Goal: Download file/media

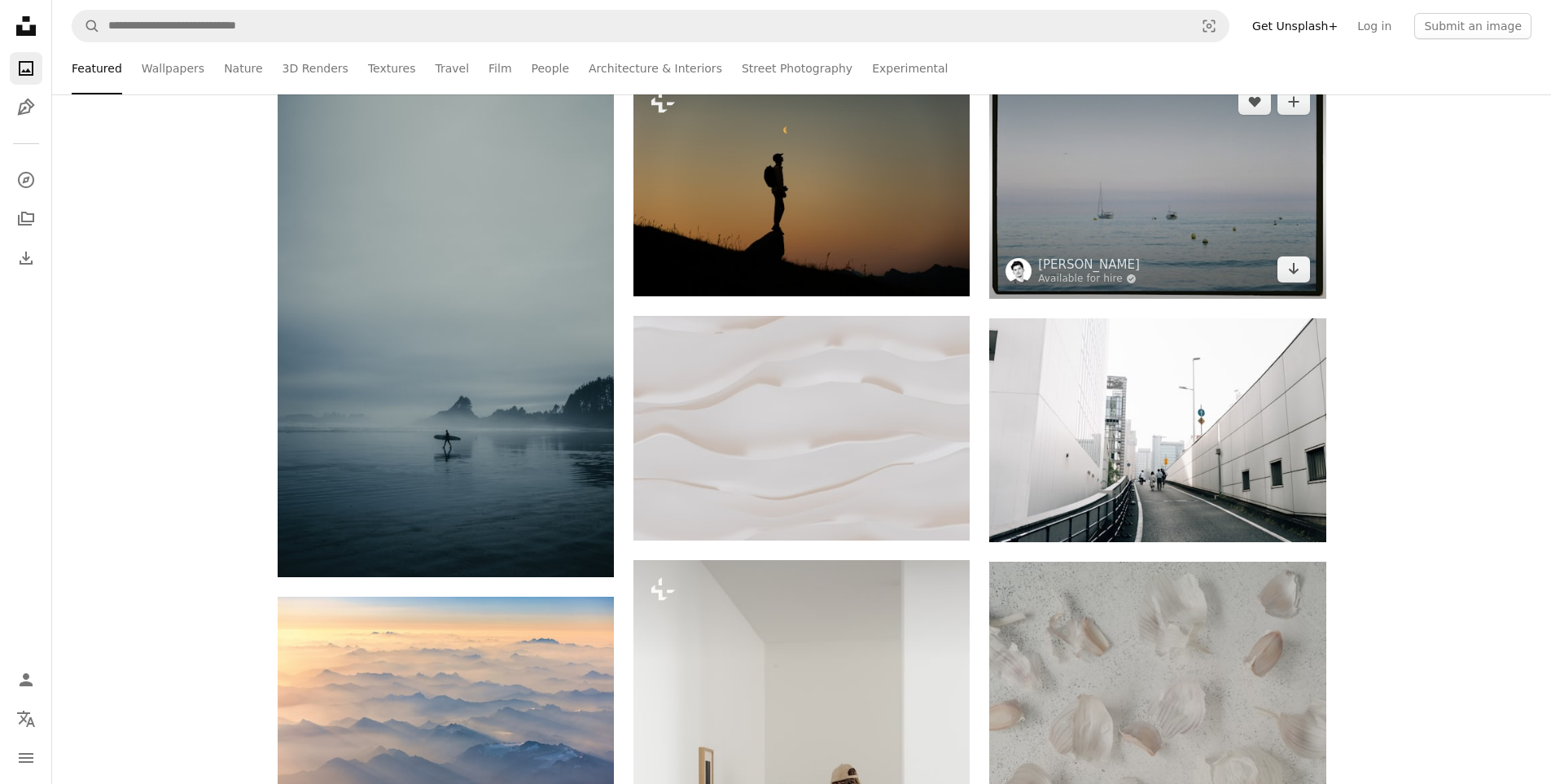
scroll to position [489, 0]
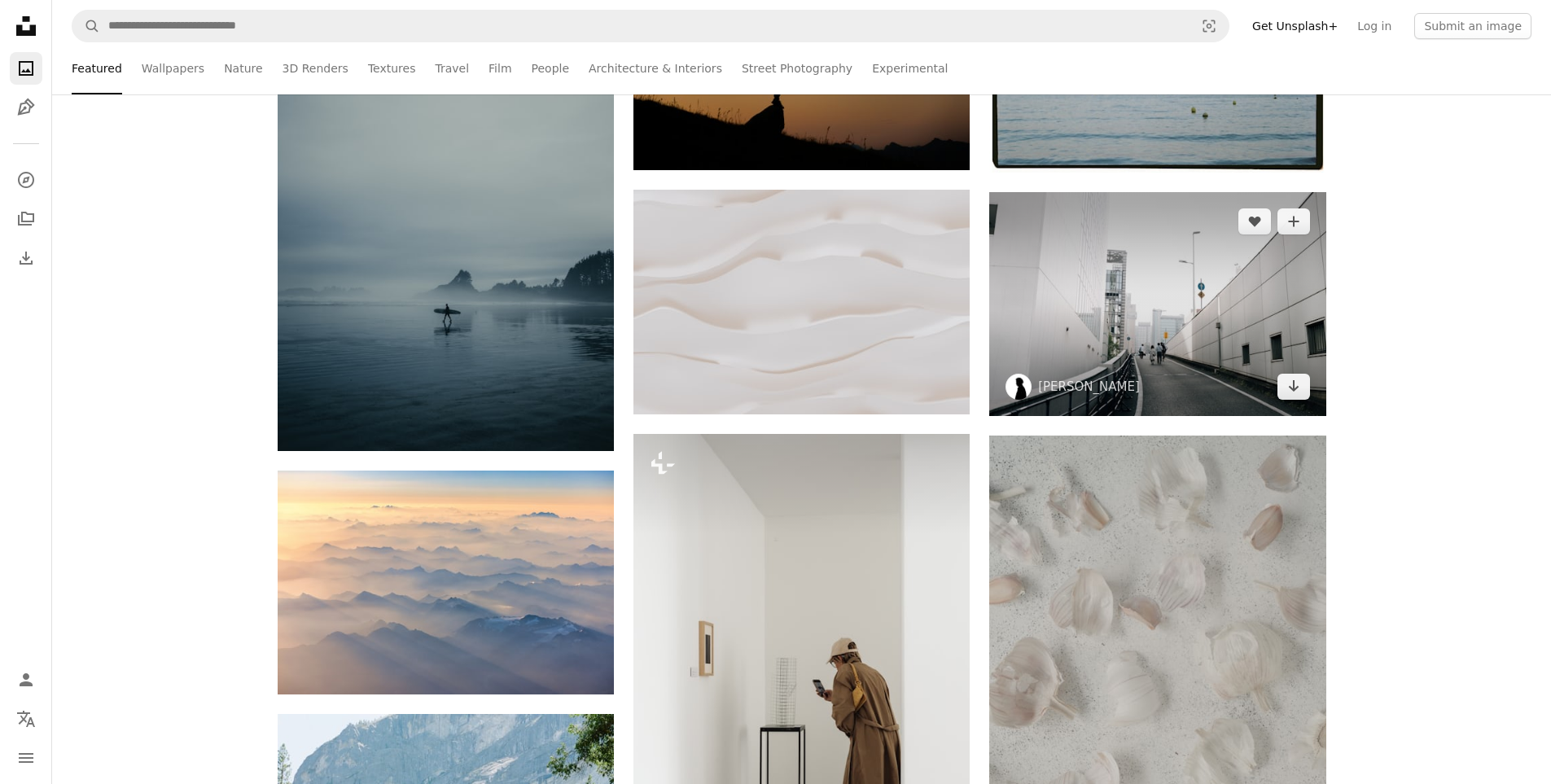
click at [1171, 327] on img at bounding box center [1158, 304] width 337 height 224
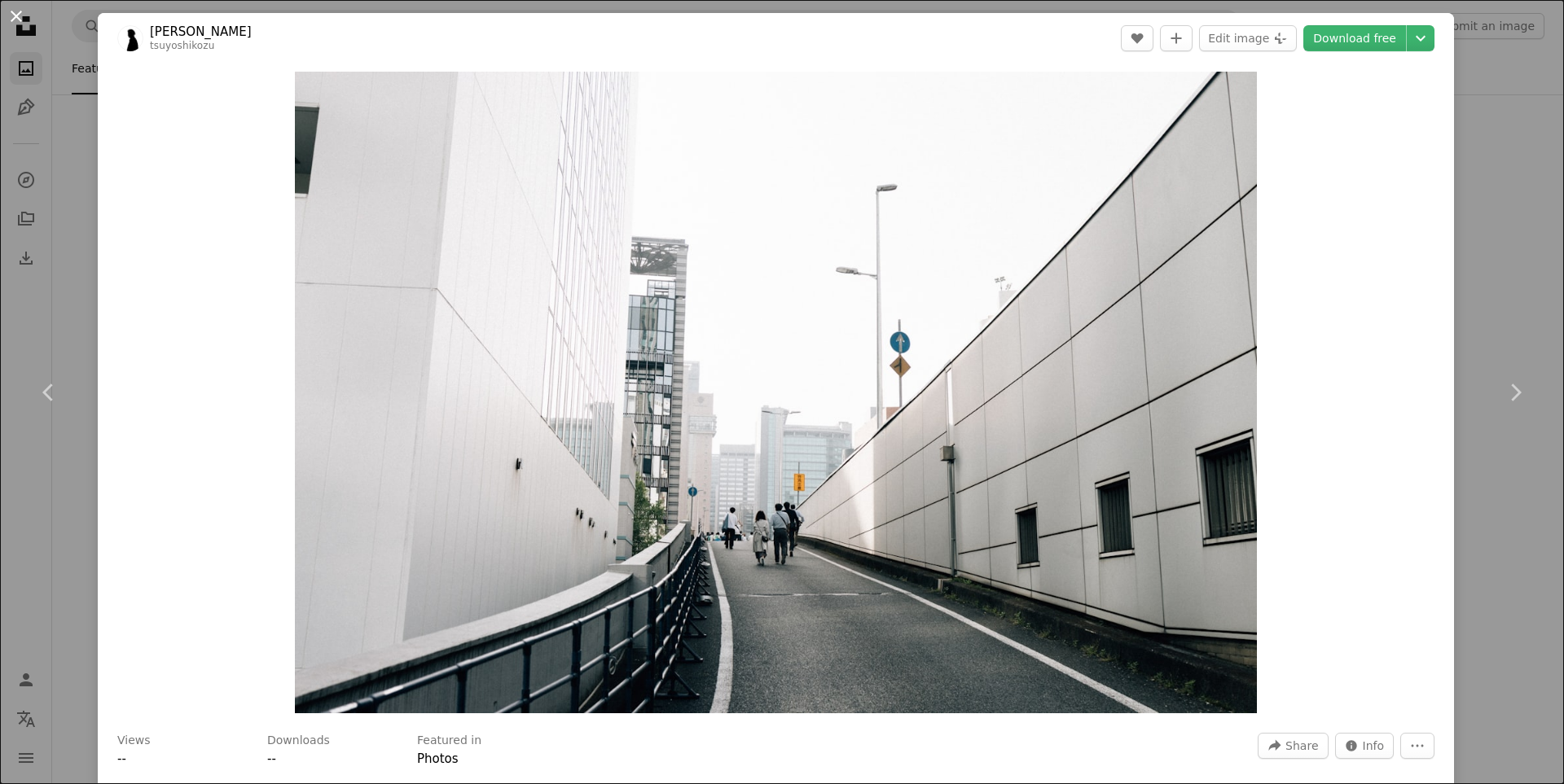
click at [26, 11] on button "An X shape" at bounding box center [16, 16] width 19 height 19
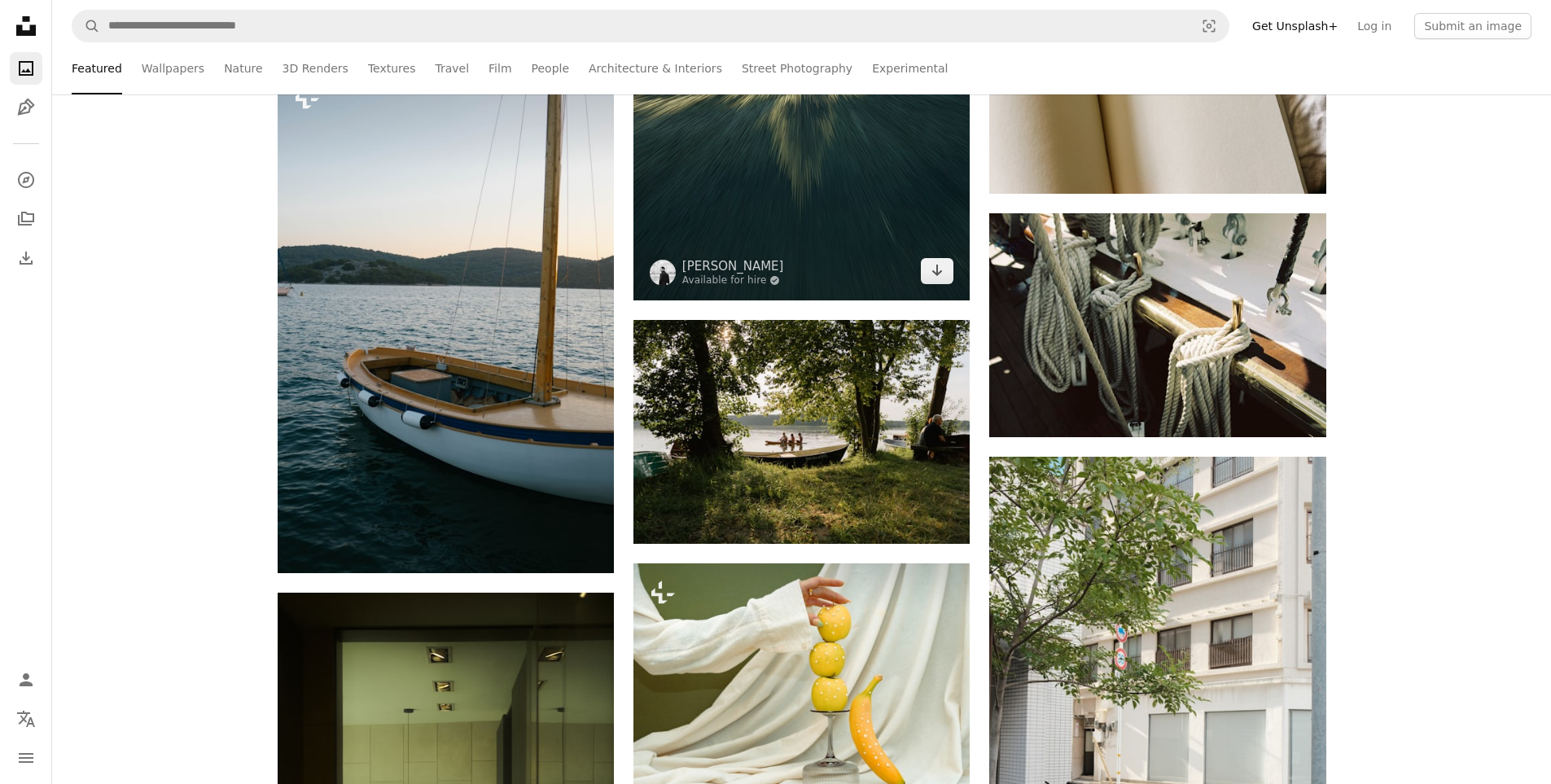
scroll to position [4234, 0]
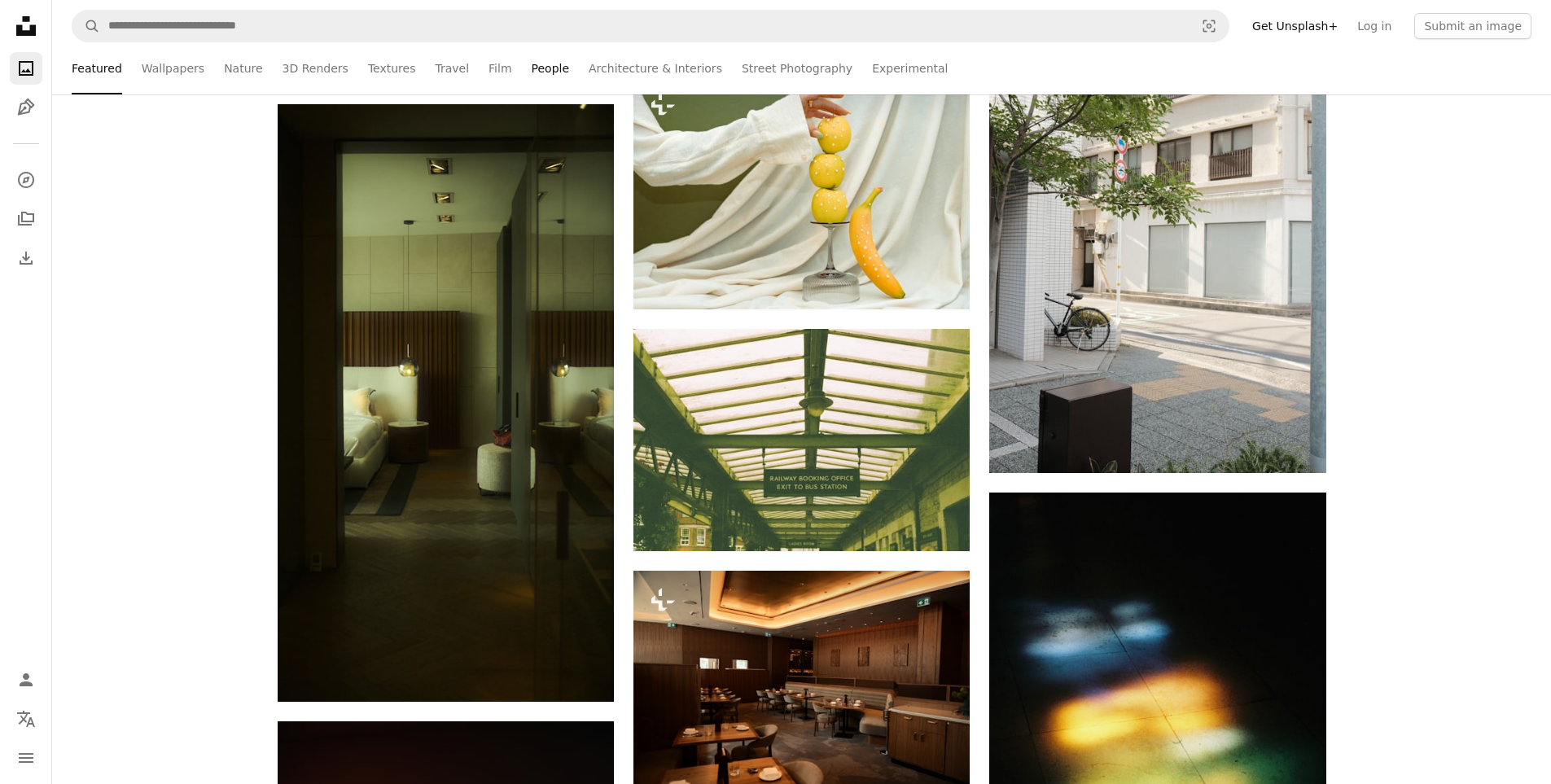
click at [535, 73] on link "People" at bounding box center [551, 68] width 38 height 52
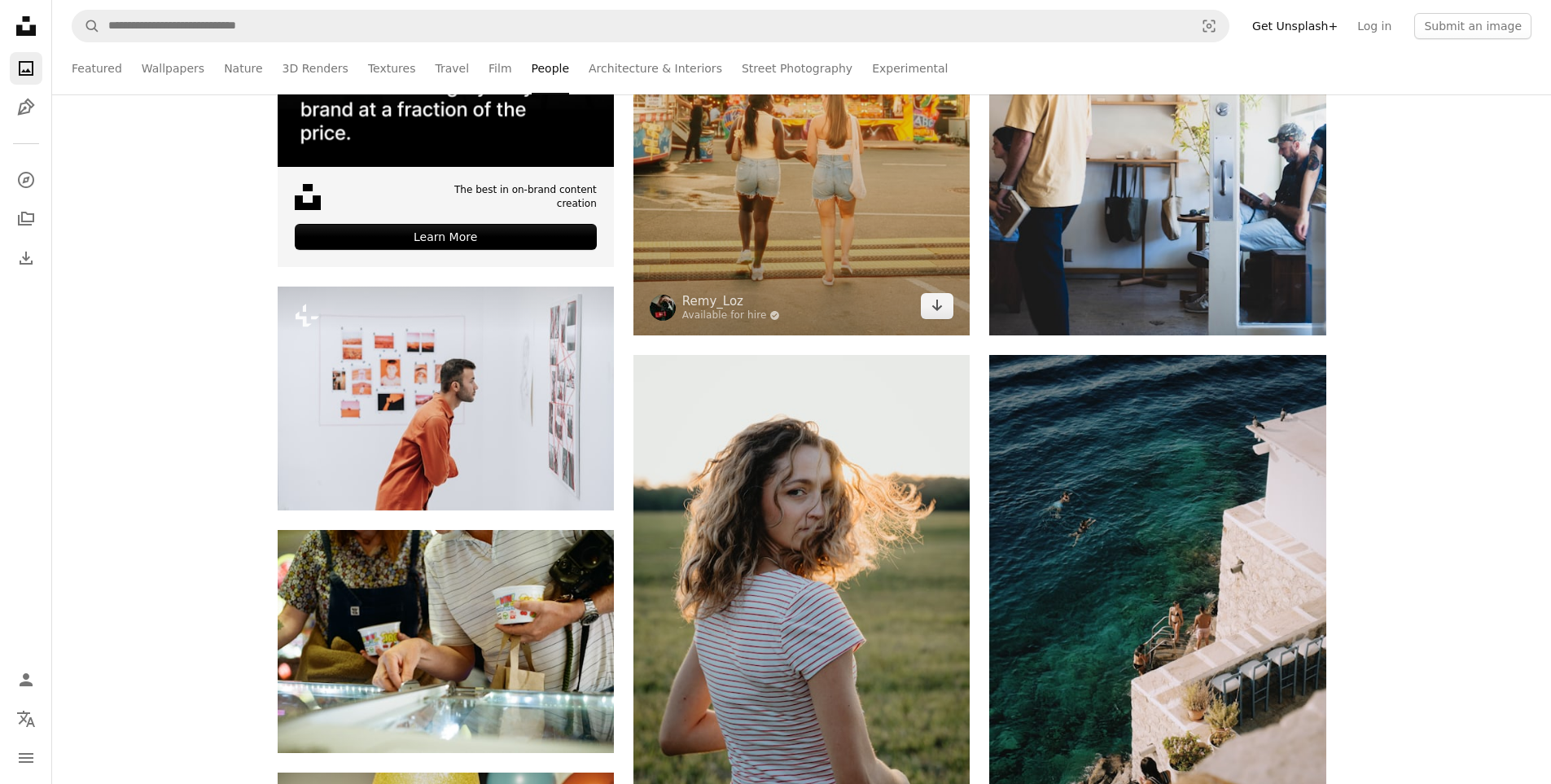
scroll to position [896, 0]
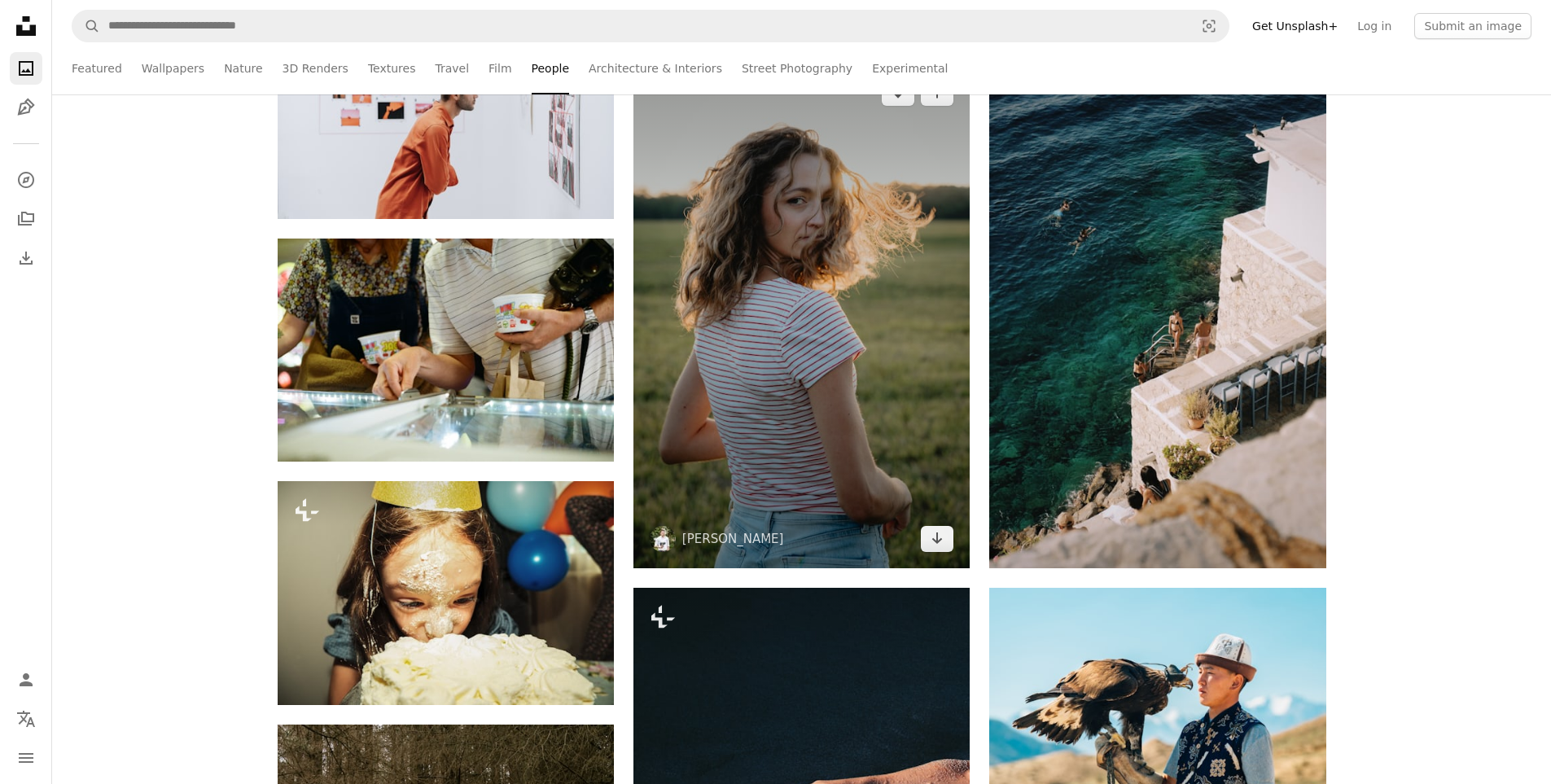
click at [839, 330] on img at bounding box center [802, 316] width 337 height 505
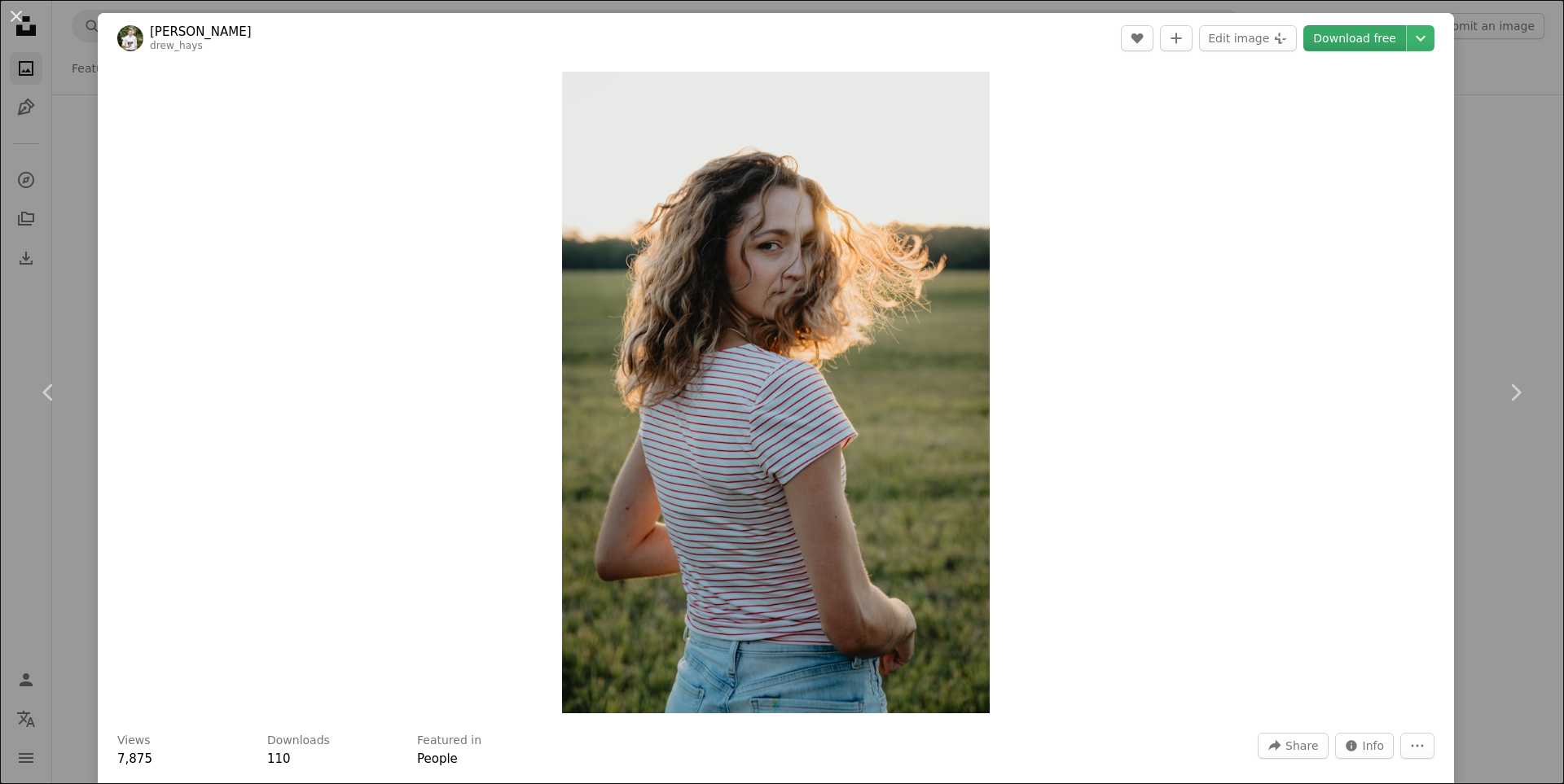
click at [1333, 37] on link "Download free" at bounding box center [1354, 38] width 102 height 26
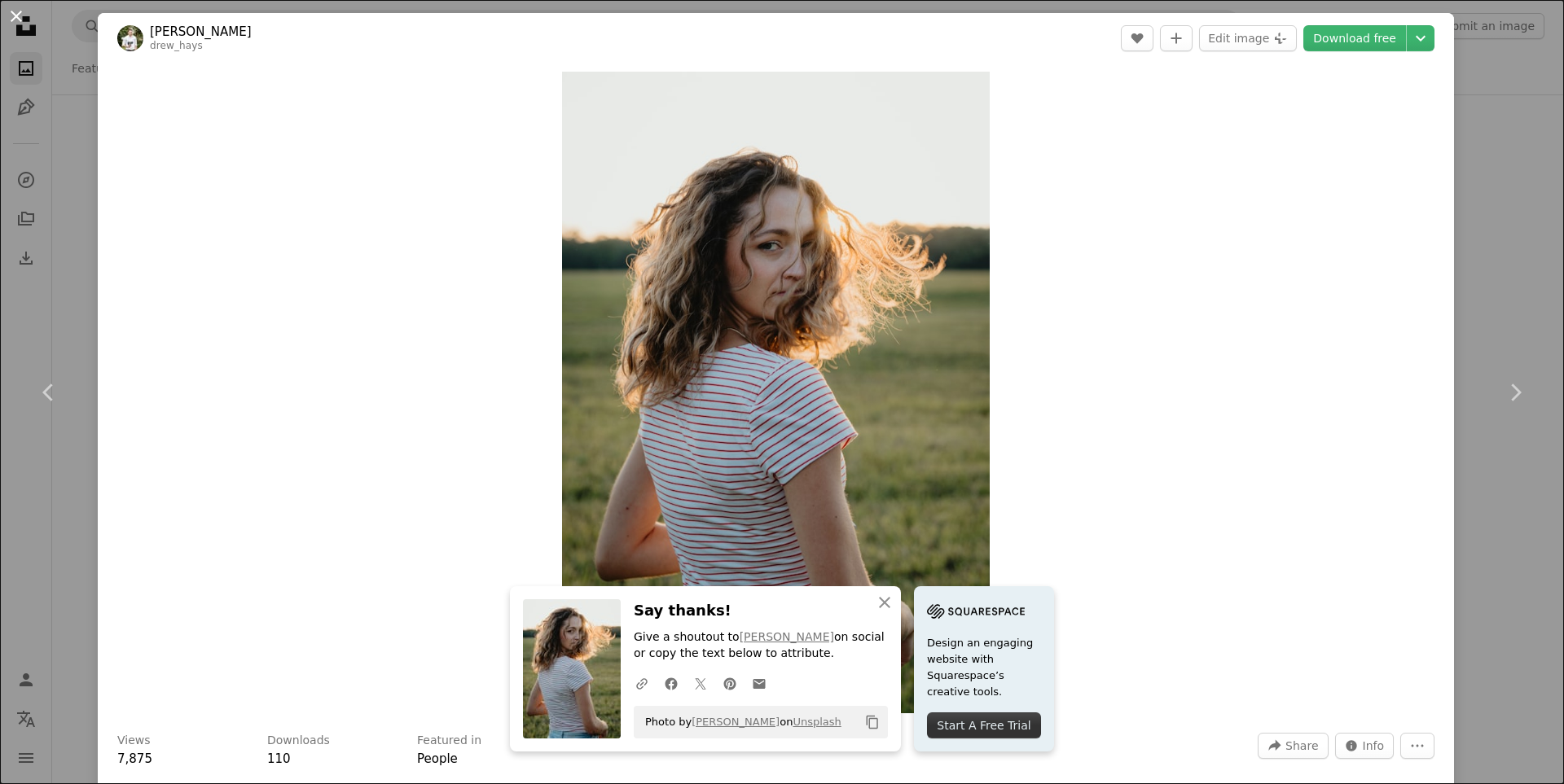
click at [15, 10] on button "An X shape" at bounding box center [16, 16] width 19 height 19
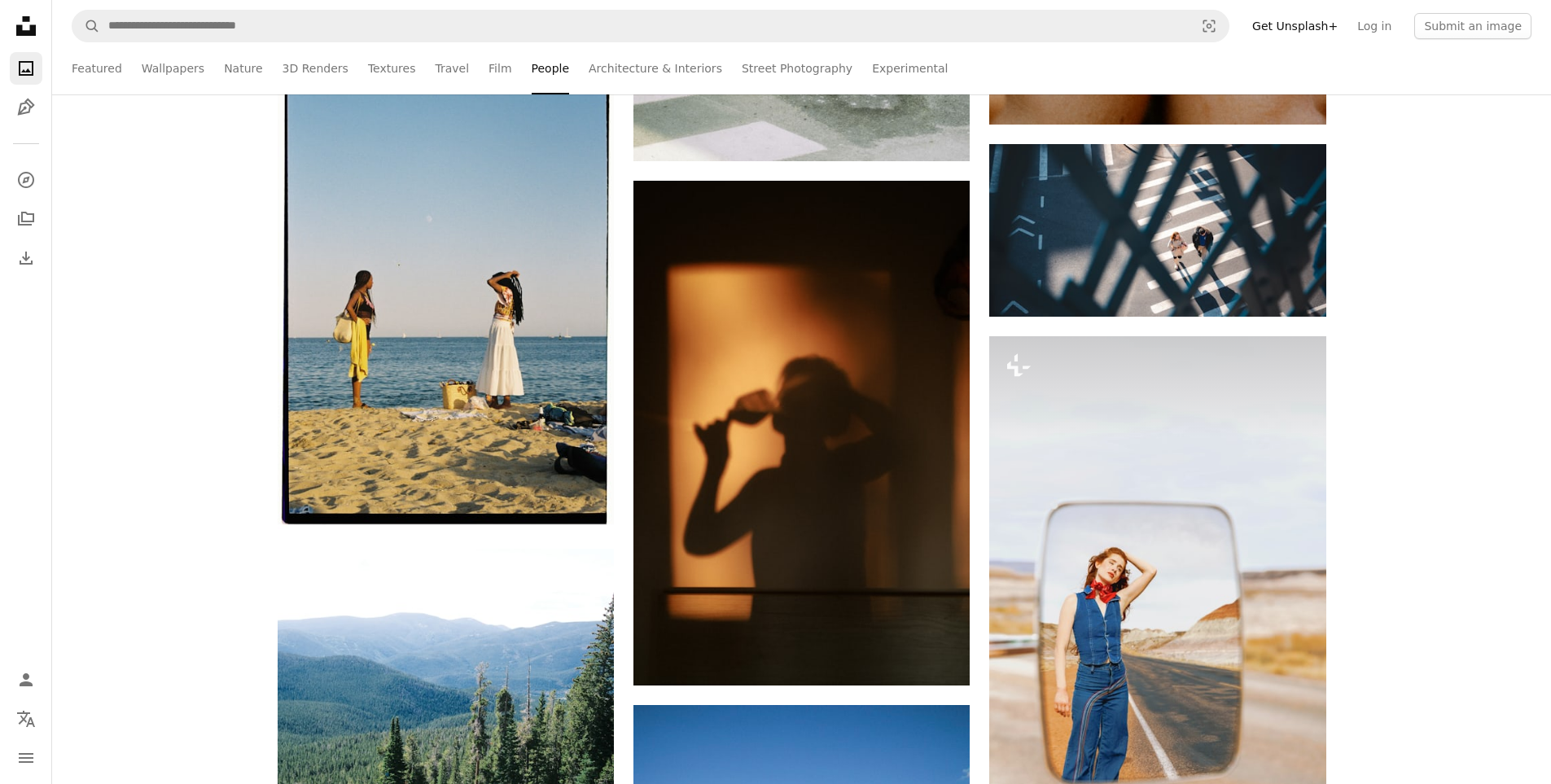
scroll to position [8060, 0]
click at [435, 70] on link "Travel" at bounding box center [451, 68] width 34 height 52
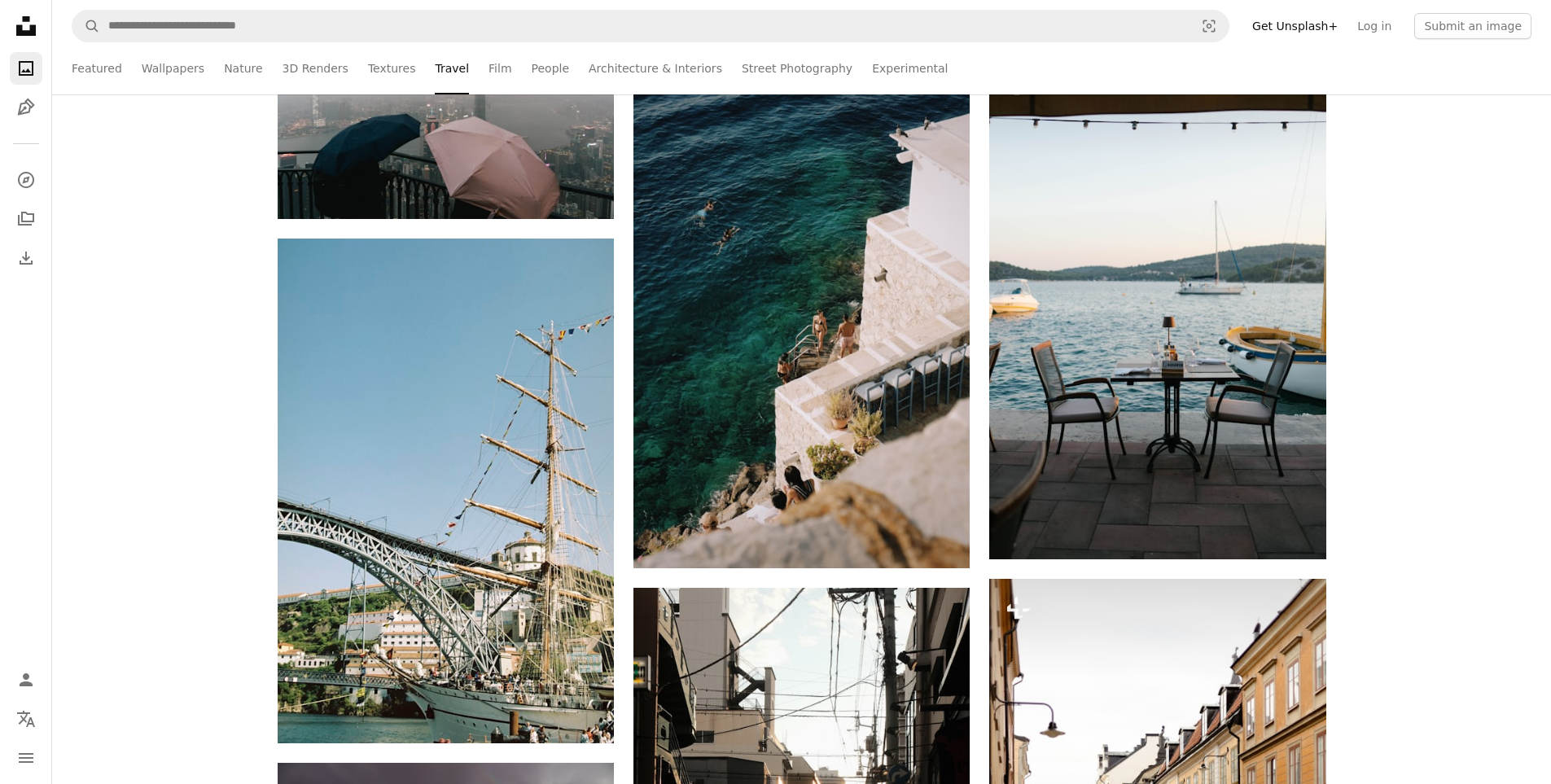
scroll to position [1466, 0]
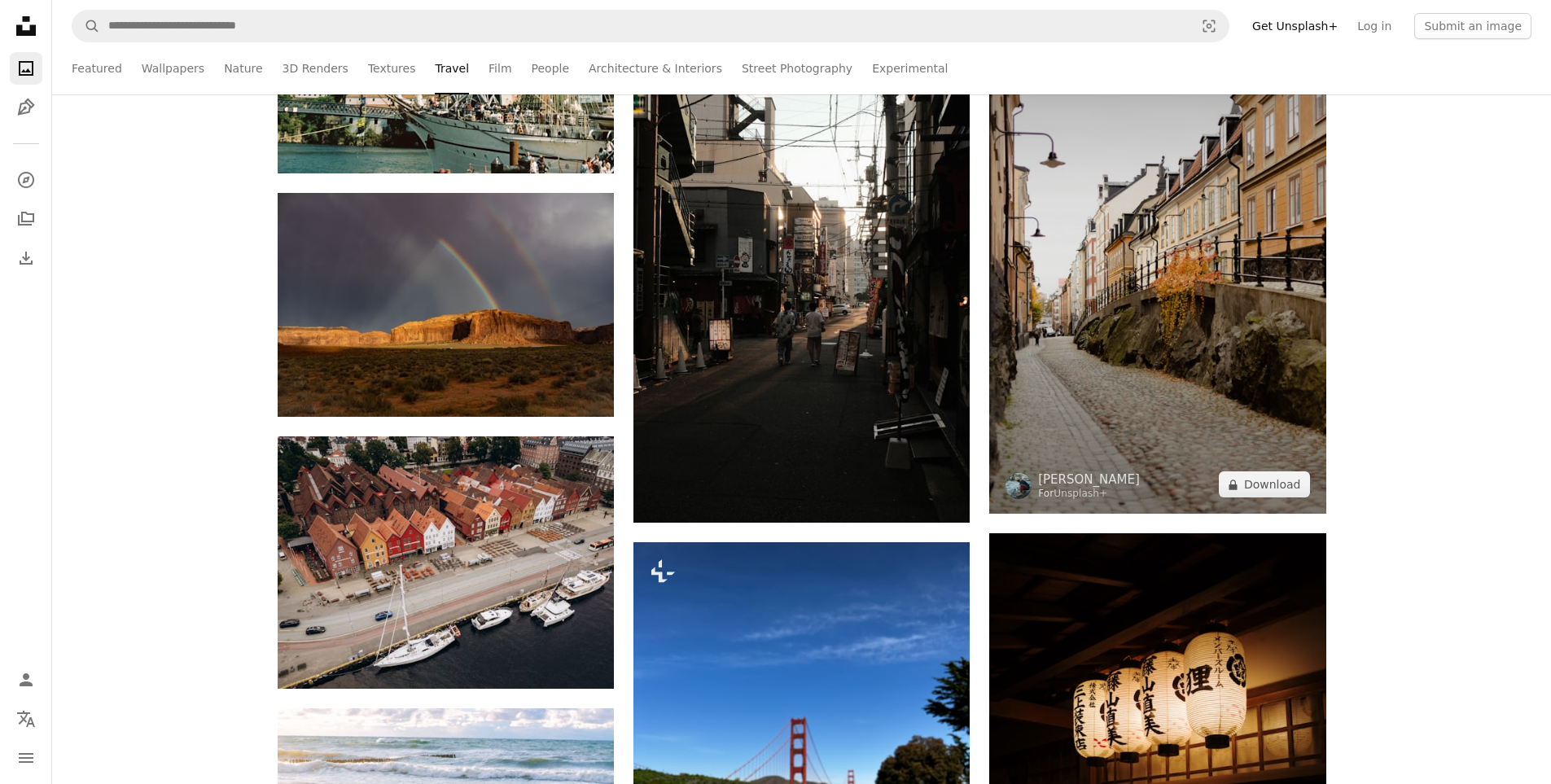
click at [1173, 369] on img at bounding box center [1158, 262] width 337 height 505
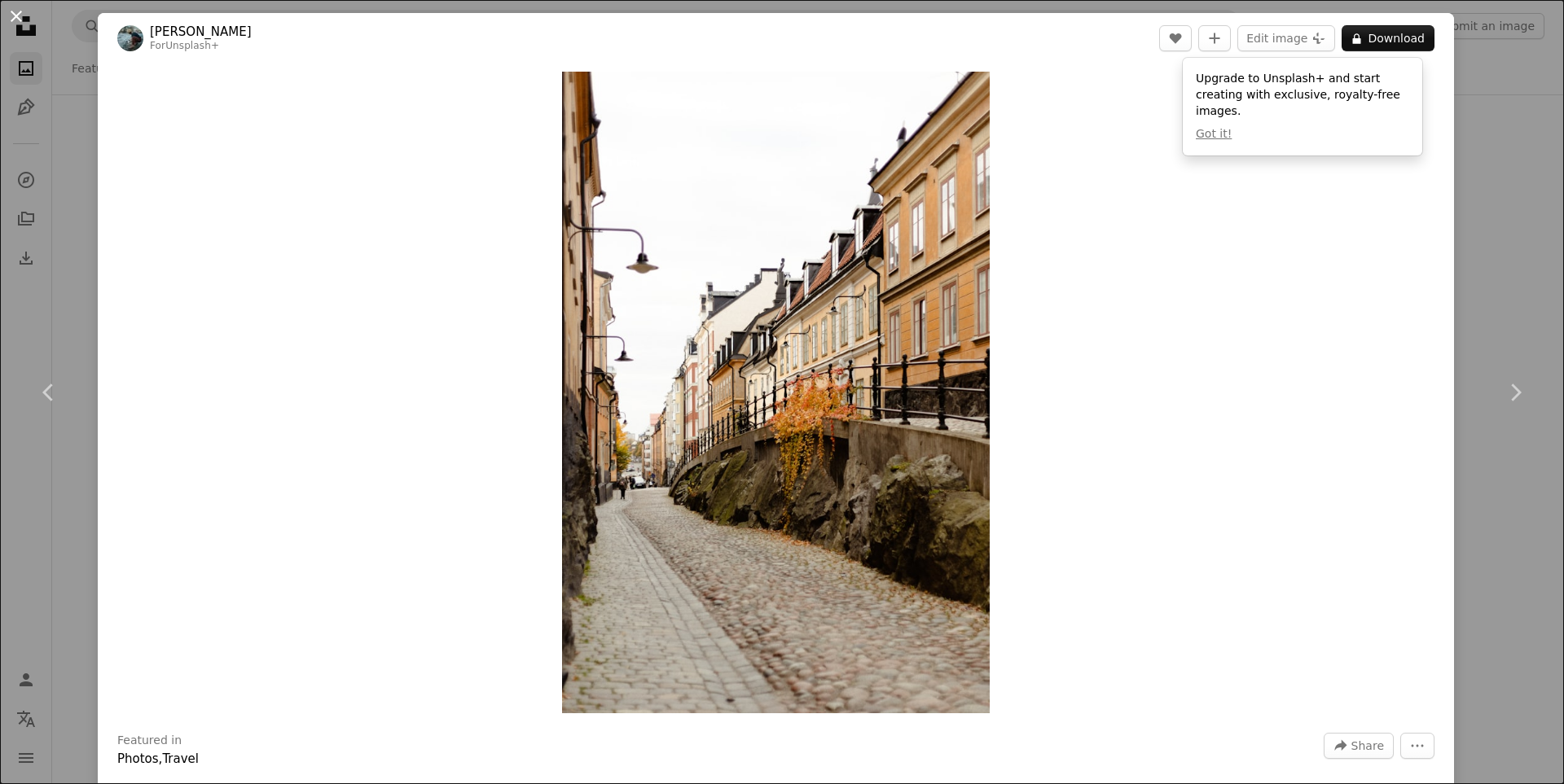
click at [17, 26] on button "An X shape" at bounding box center [16, 16] width 19 height 19
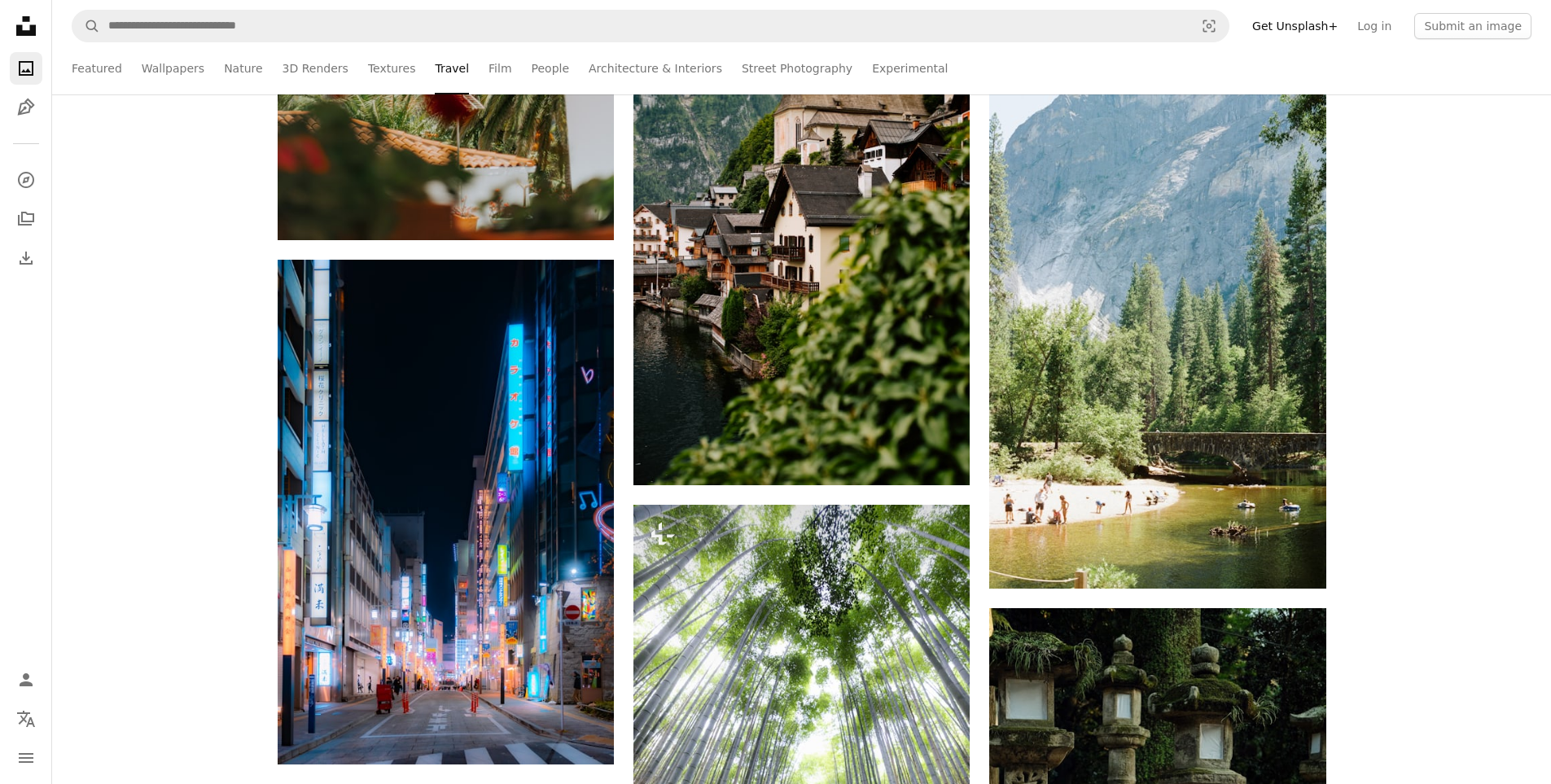
scroll to position [3501, 0]
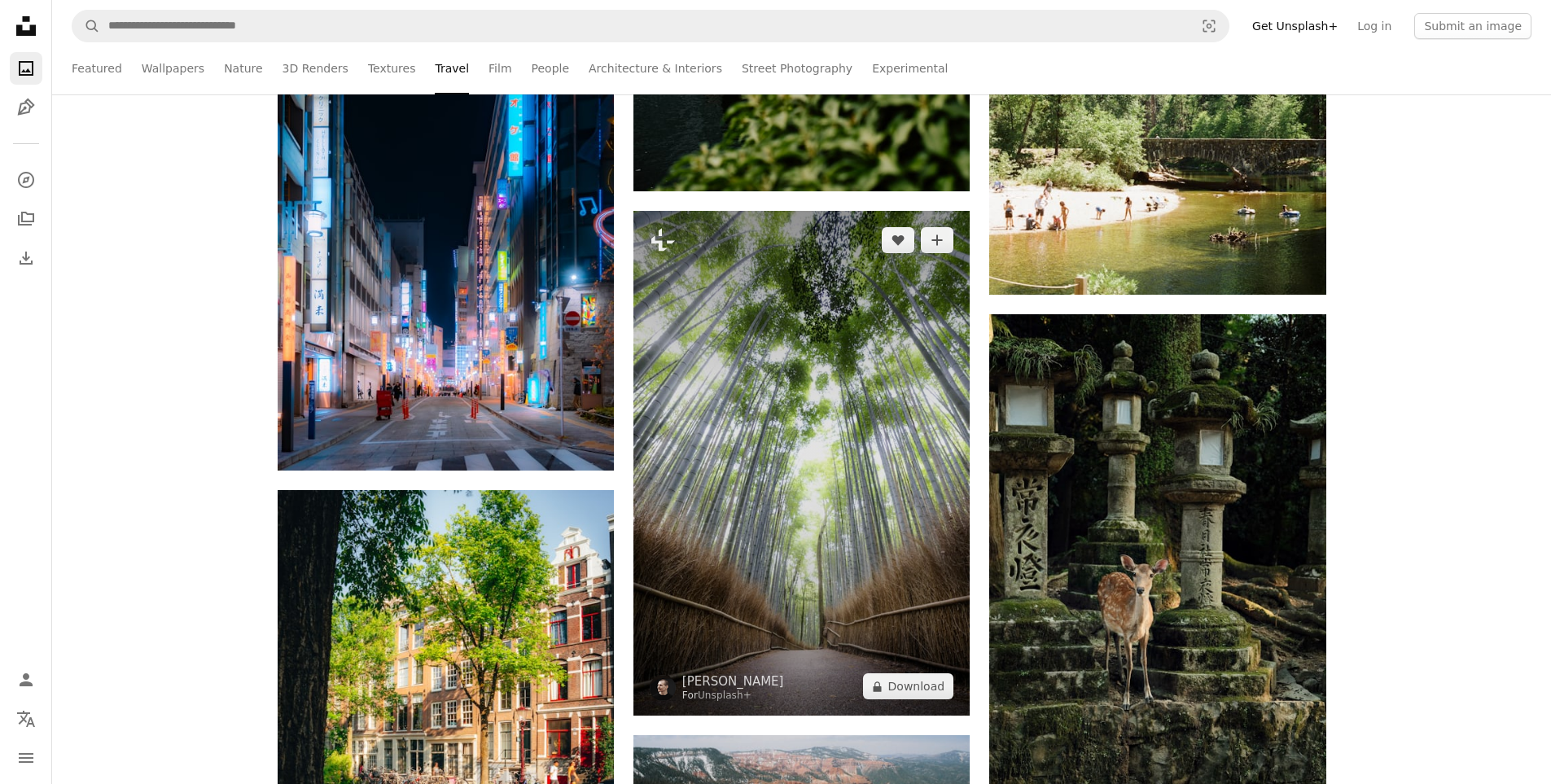
click at [861, 415] on img at bounding box center [802, 464] width 337 height 505
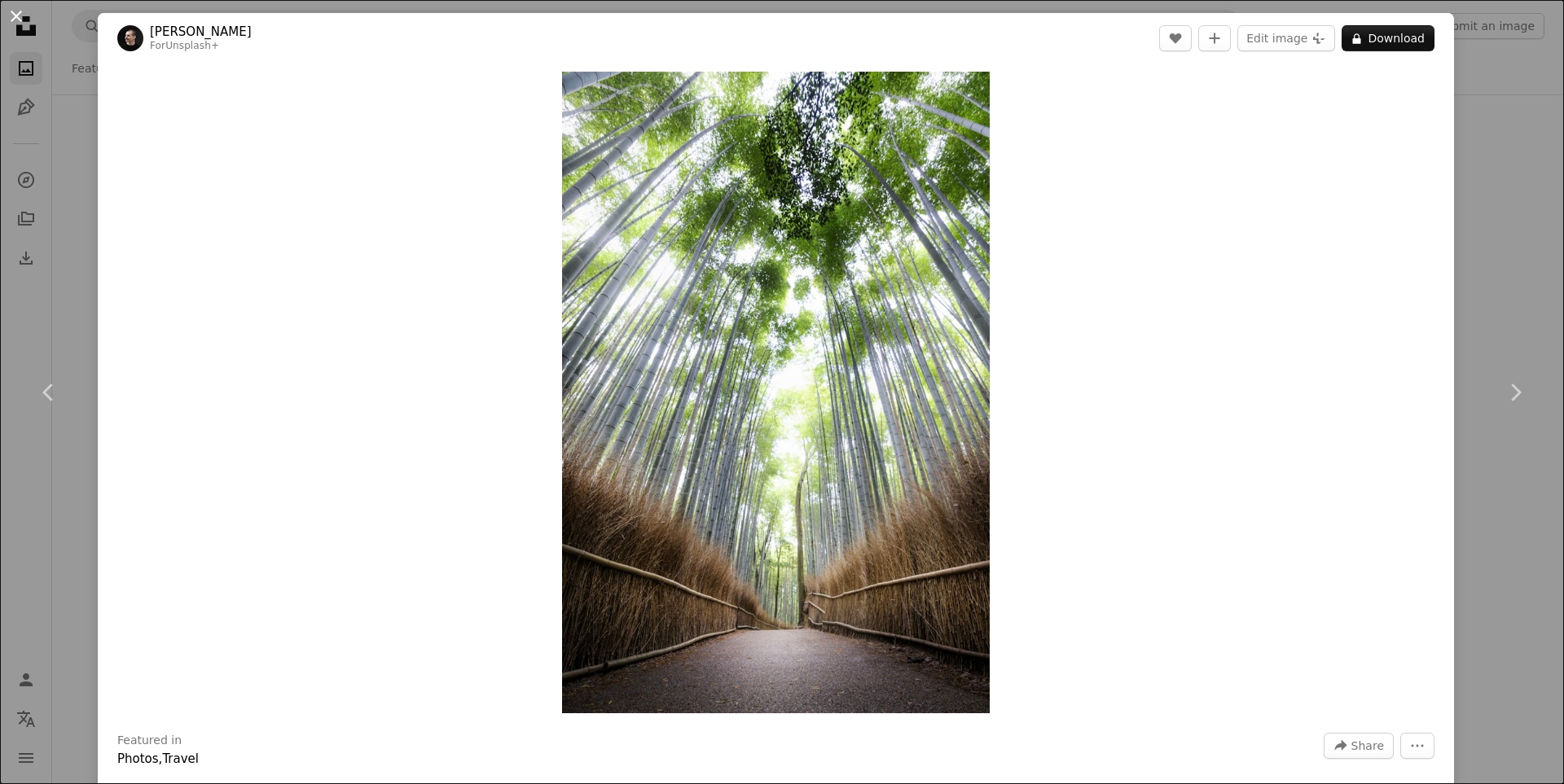
click at [17, 22] on button "An X shape" at bounding box center [16, 16] width 19 height 19
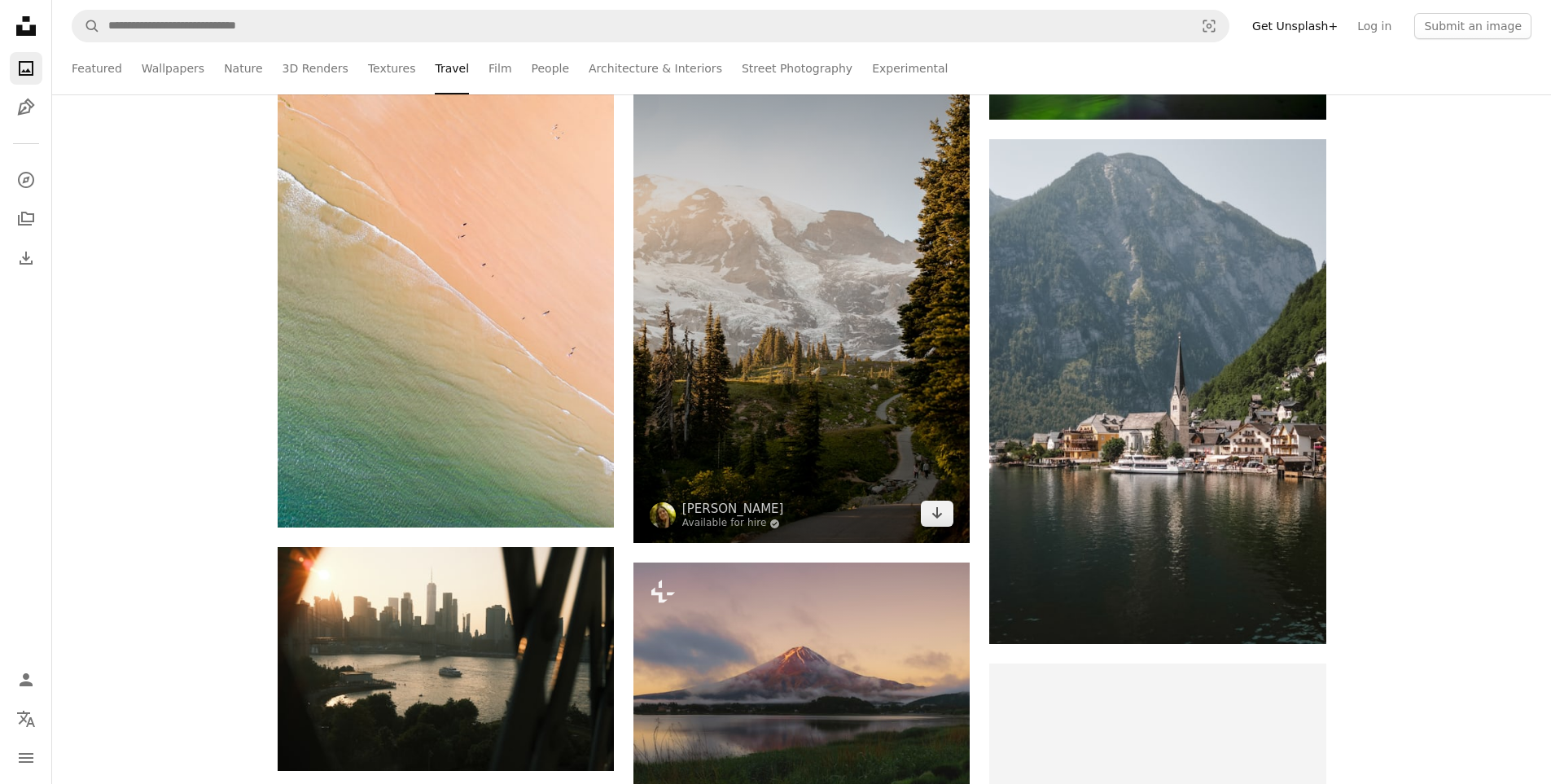
scroll to position [6188, 0]
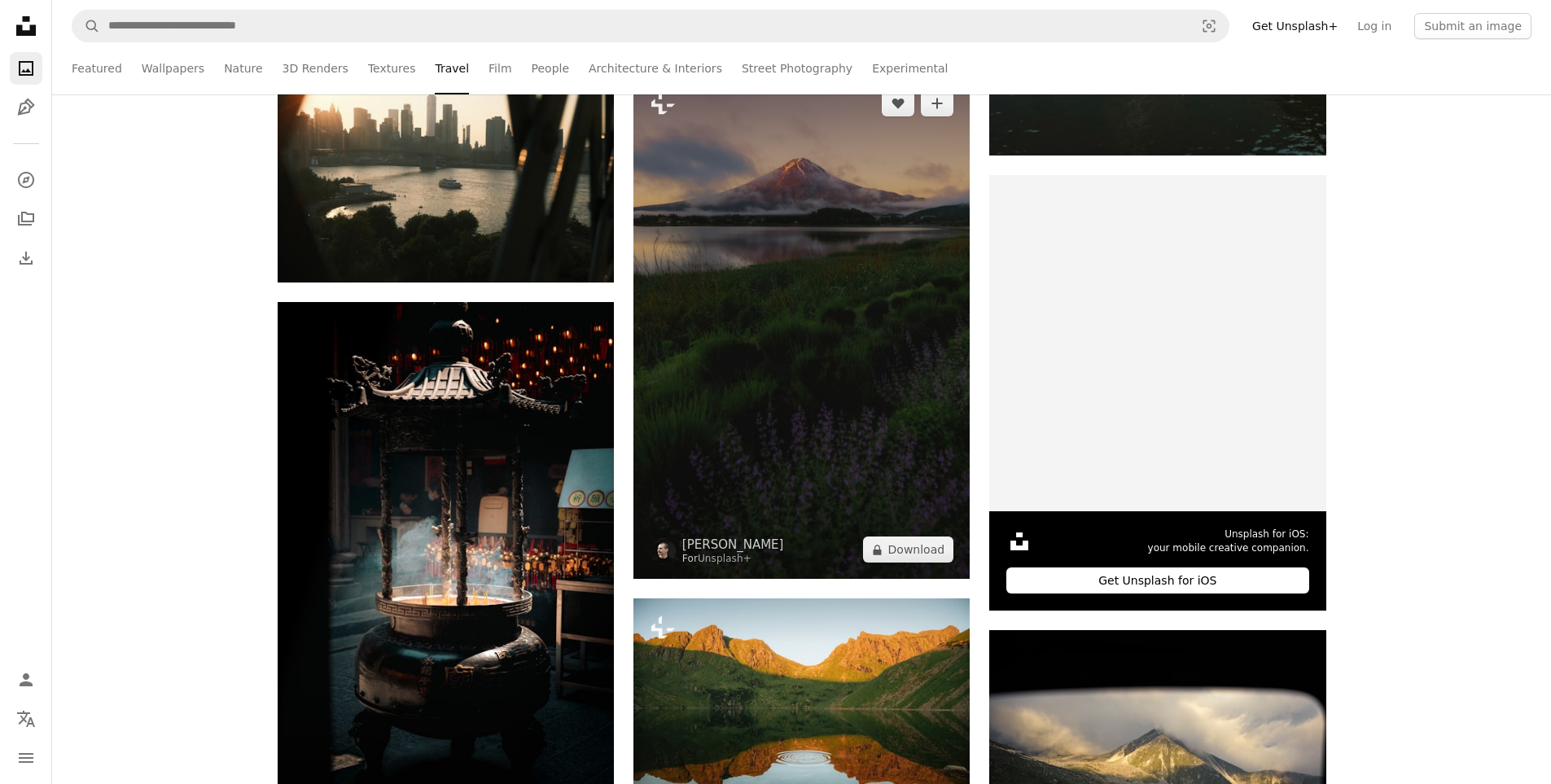
click at [796, 370] on img at bounding box center [802, 327] width 337 height 505
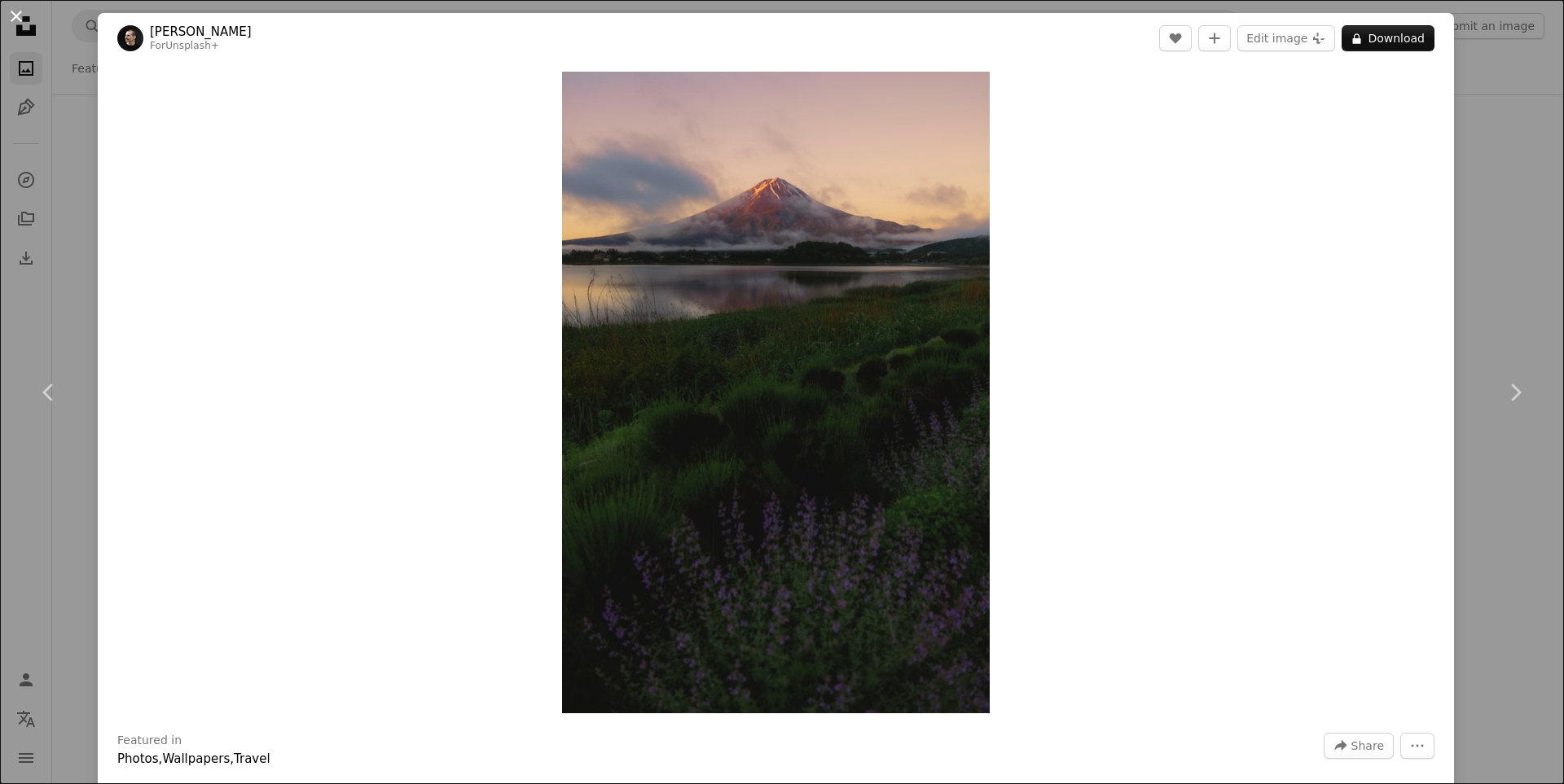
click at [20, 17] on button "An X shape" at bounding box center [16, 16] width 19 height 19
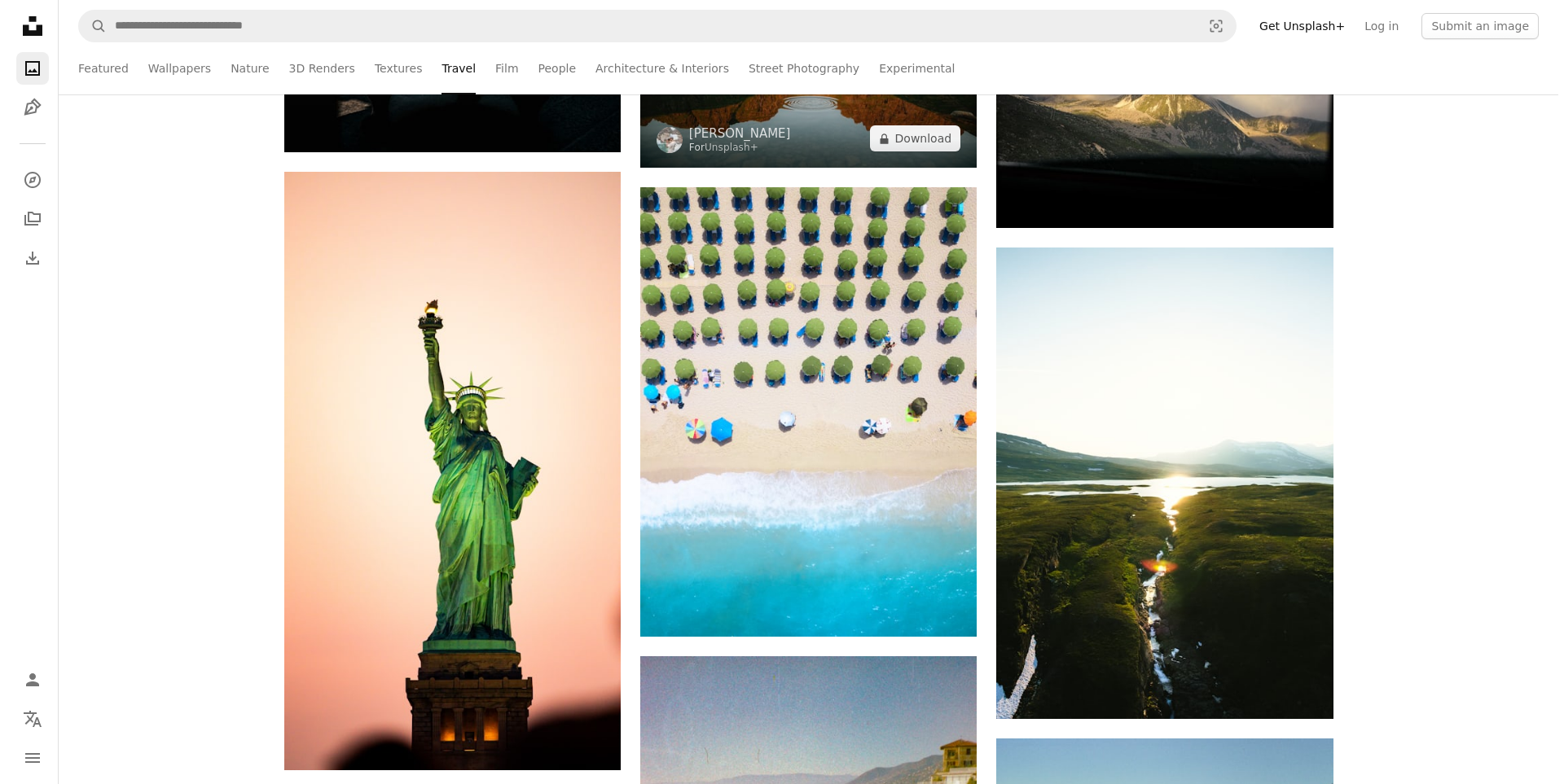
scroll to position [7002, 0]
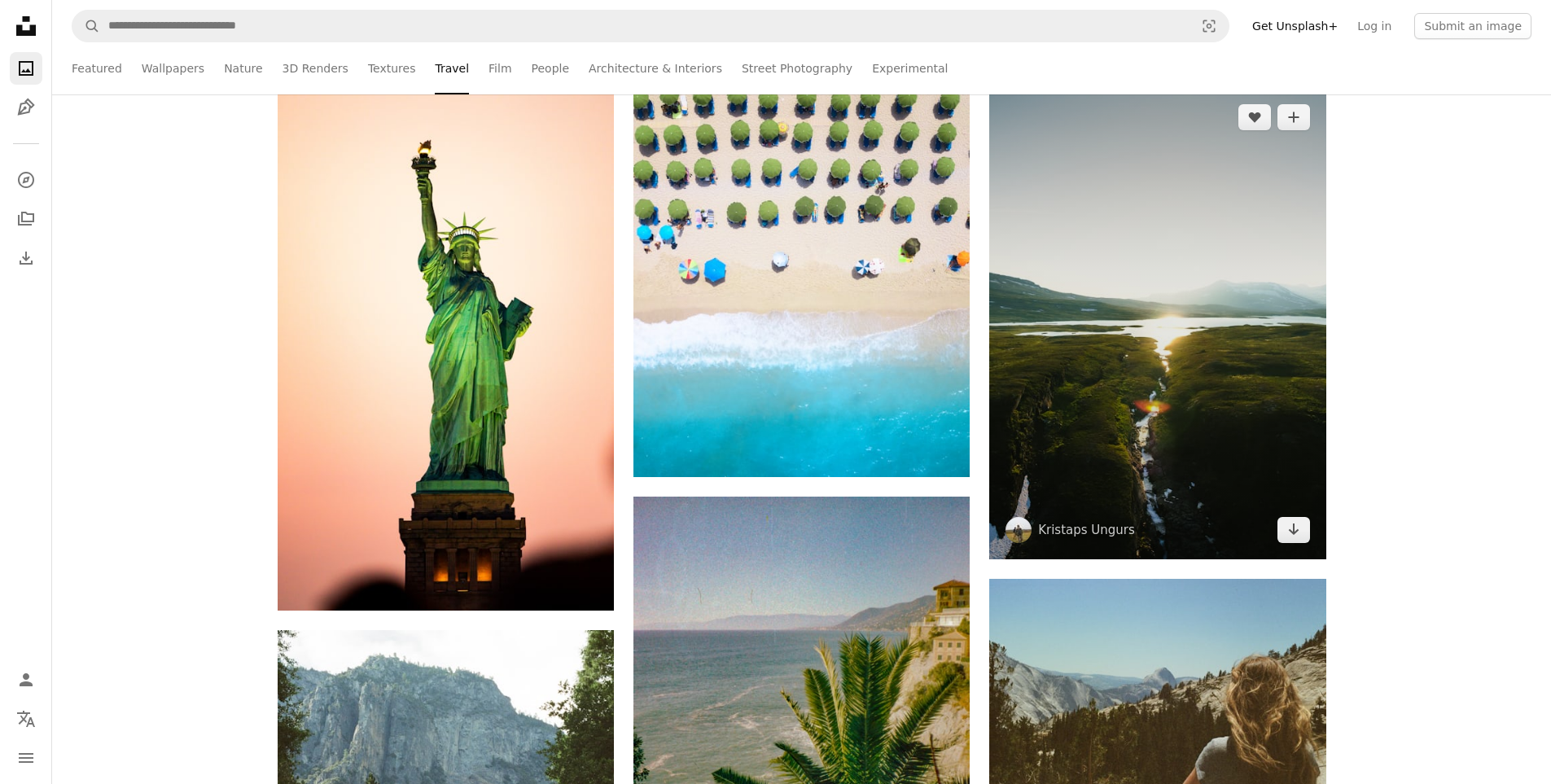
click at [1069, 263] on img at bounding box center [1158, 323] width 337 height 471
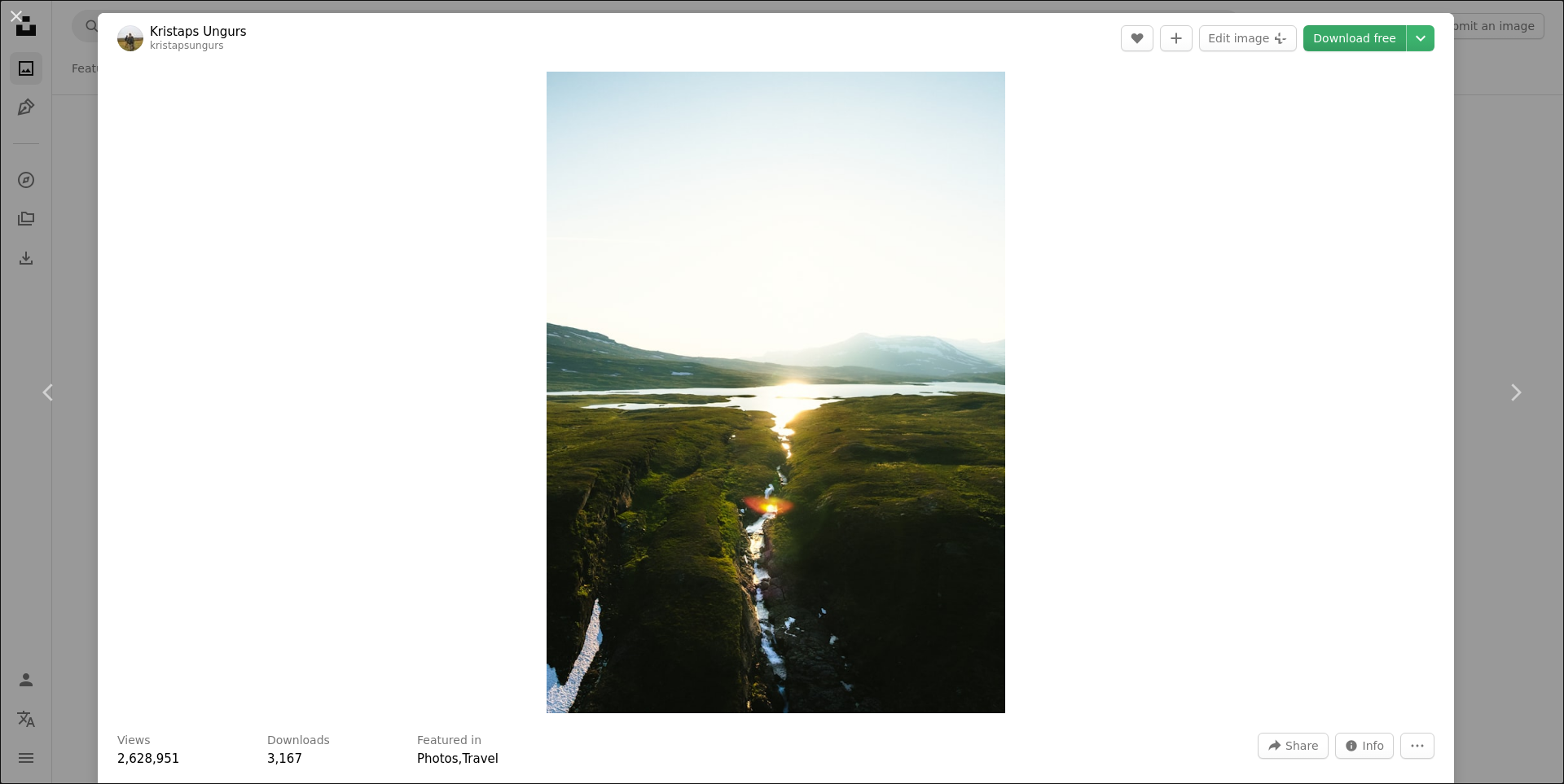
click at [1340, 36] on link "Download free" at bounding box center [1354, 38] width 102 height 26
